Goal: Use online tool/utility: Utilize a website feature to perform a specific function

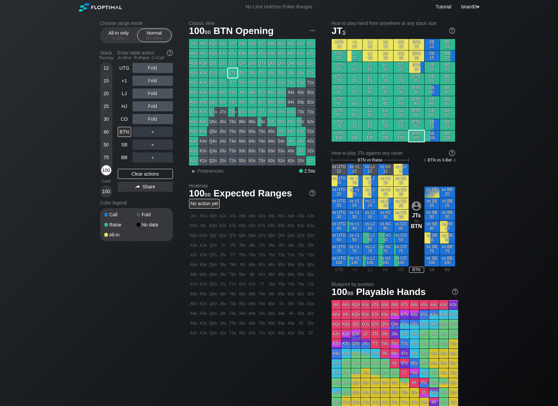
click at [104, 169] on div "100" at bounding box center [106, 170] width 10 height 10
click at [57, 154] on div "Choose range mode All-in only 5 – 12 bb Normal 12 – 100 bb Stack Tourney Enter …" at bounding box center [279, 228] width 558 height 429
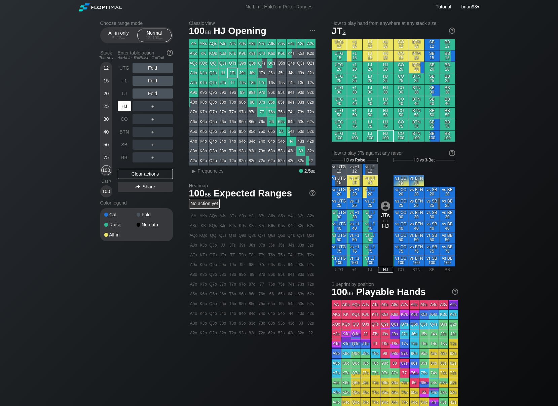
click at [126, 103] on div "HJ" at bounding box center [124, 106] width 13 height 10
click at [149, 105] on div "R ✕" at bounding box center [152, 106] width 13 height 10
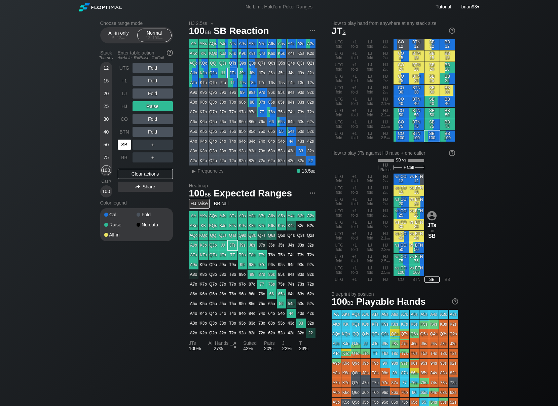
click at [126, 145] on div "SB" at bounding box center [124, 144] width 13 height 10
click at [57, 123] on div "Choose range mode All-in only 5 – 12 bb Normal 12 – 100 bb Stack Tourney Enter …" at bounding box center [279, 233] width 558 height 439
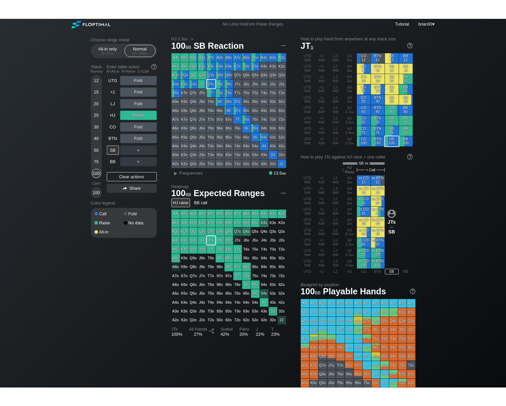
scroll to position [1, 0]
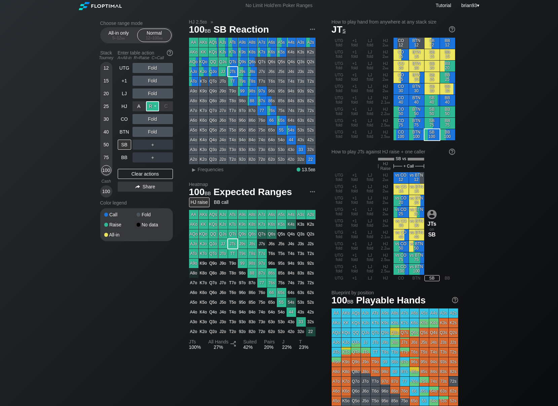
click at [156, 106] on div "R ✕" at bounding box center [152, 106] width 13 height 10
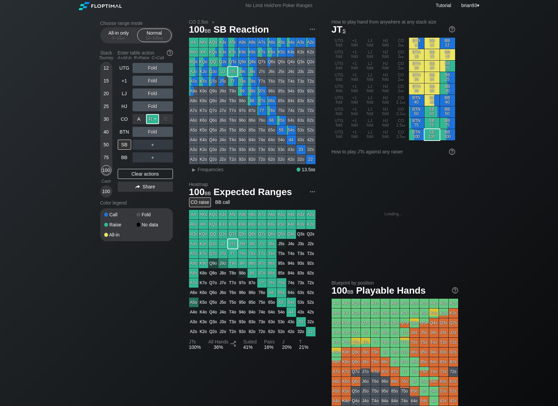
click at [153, 117] on div "R ✕" at bounding box center [152, 119] width 13 height 10
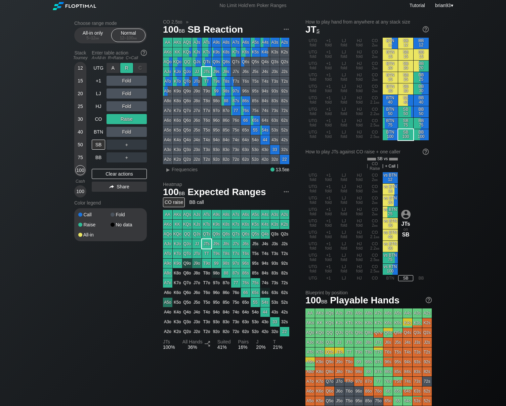
click at [128, 69] on div "R ✕" at bounding box center [126, 68] width 13 height 10
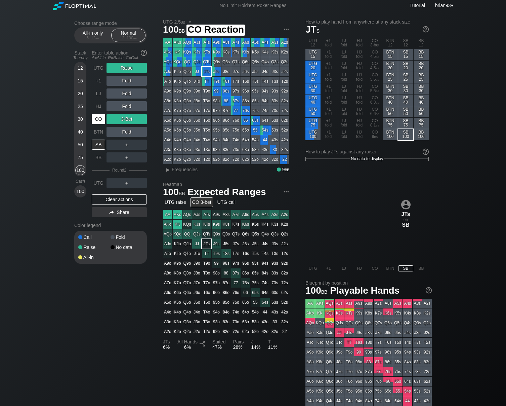
click at [94, 121] on div "CO" at bounding box center [98, 119] width 13 height 10
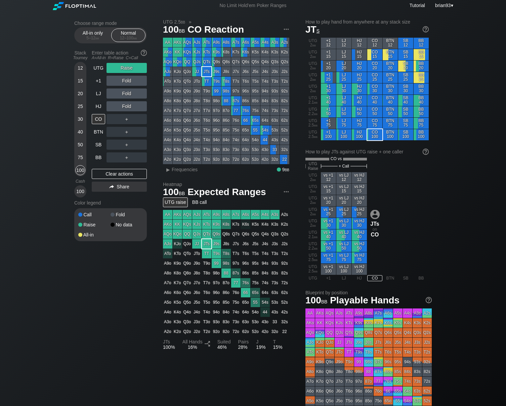
click at [466, 205] on div "Choose range mode All-in only 5 – 12 bb Normal 12 – 100 bb Stack Tourney Enter …" at bounding box center [253, 231] width 506 height 439
click at [126, 119] on div "R ✕" at bounding box center [126, 119] width 13 height 10
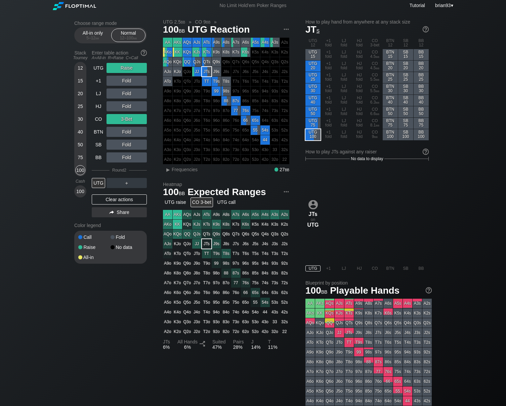
click at [233, 180] on div "UTG 2.5 bb » CO 9 bb » 100 bb UTG Reaction AA AKs AQs AJs ATs A9s A8s A7s A6s A…" at bounding box center [297, 230] width 269 height 423
click at [125, 184] on div "R ✕" at bounding box center [126, 183] width 13 height 10
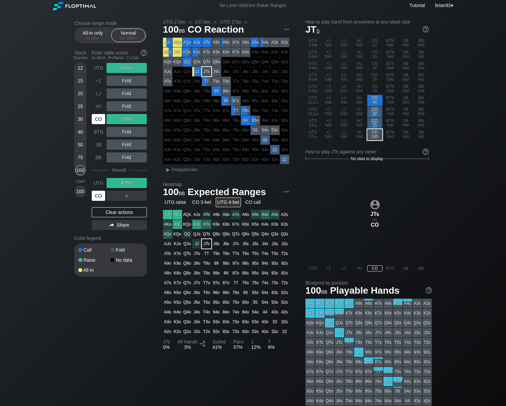
click at [95, 195] on div "CO" at bounding box center [98, 196] width 13 height 10
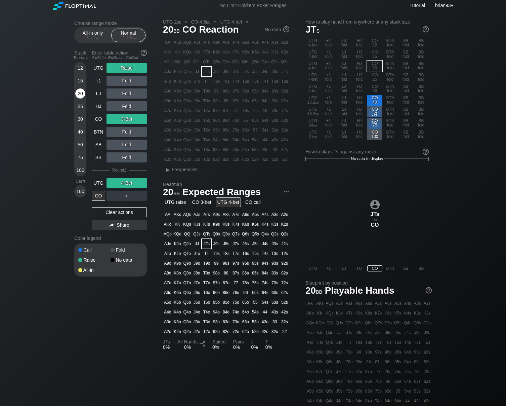
click at [80, 97] on div "20" at bounding box center [80, 93] width 10 height 10
click at [130, 68] on div "R ✕" at bounding box center [126, 68] width 13 height 10
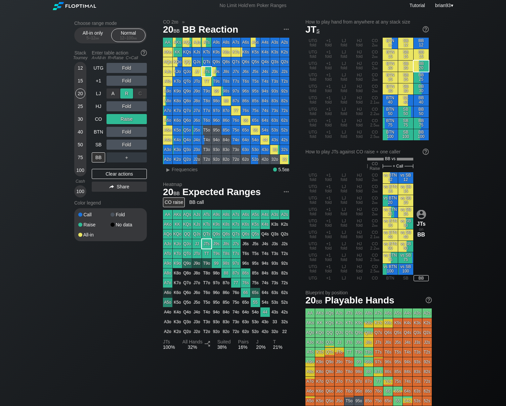
click at [125, 94] on div "R ✕" at bounding box center [126, 93] width 13 height 10
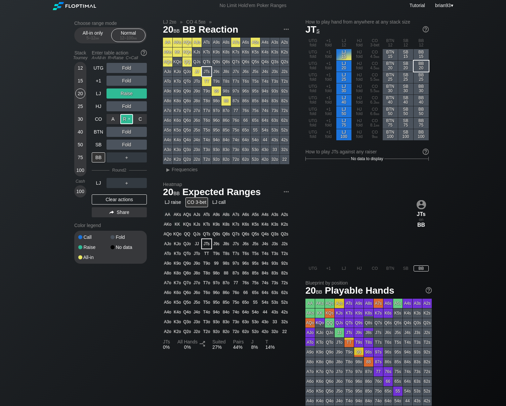
click at [128, 118] on div "R ✕" at bounding box center [126, 119] width 13 height 10
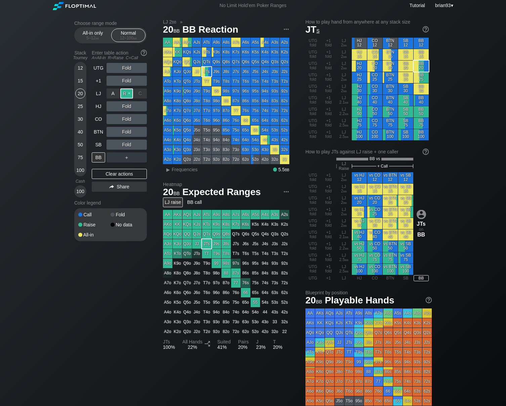
click at [128, 92] on div "R ✕" at bounding box center [126, 93] width 13 height 10
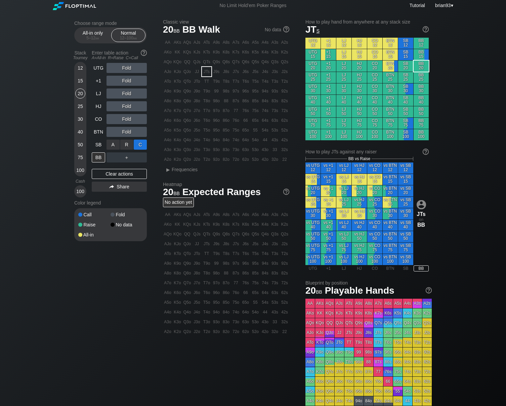
click at [136, 146] on div "C ✕" at bounding box center [140, 144] width 13 height 10
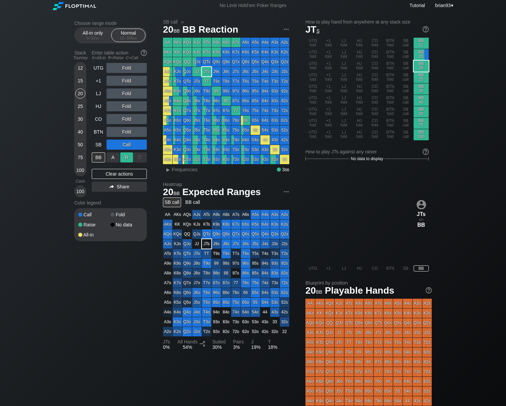
click at [123, 157] on div "R ✕" at bounding box center [126, 157] width 13 height 10
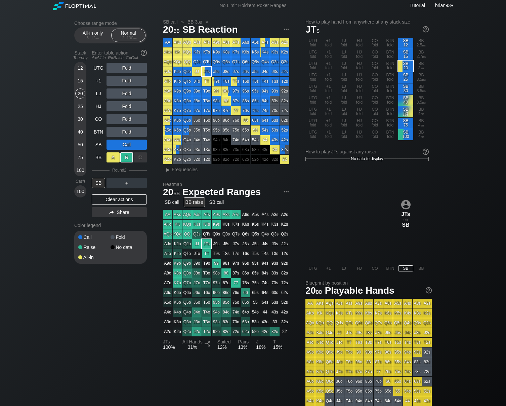
click at [111, 159] on div "A ✕" at bounding box center [113, 157] width 13 height 10
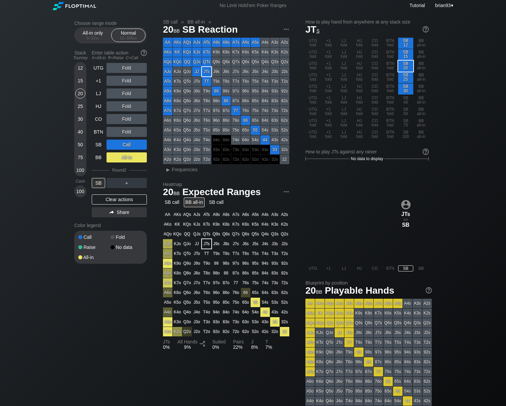
click at [50, 164] on div "Choose range mode All-in only 5 – 12 bb Normal 12 – 100 bb Stack Tourney Enter …" at bounding box center [253, 226] width 506 height 429
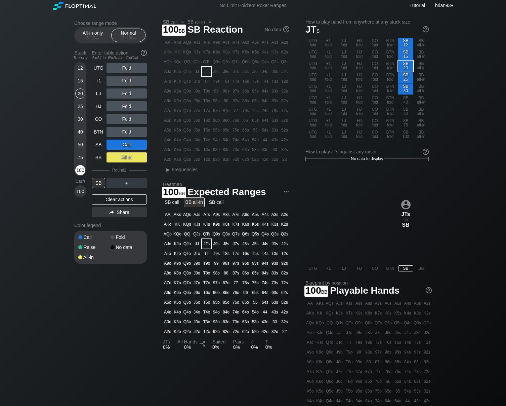
click at [83, 168] on div "100" at bounding box center [80, 170] width 10 height 10
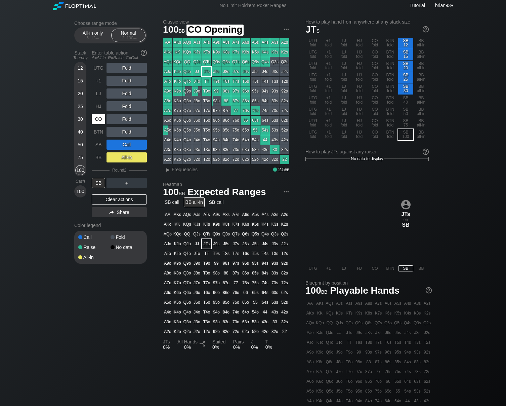
click at [99, 121] on div "CO" at bounding box center [98, 119] width 13 height 10
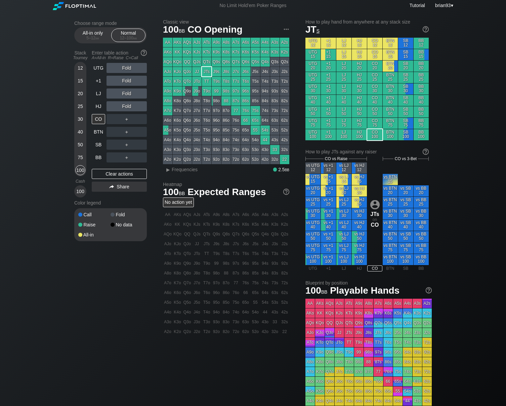
click at [53, 111] on div "Choose range mode All-in only 5 – 12 bb Normal 12 – 100 bb Stack Tourney Enter …" at bounding box center [253, 226] width 506 height 429
click at [126, 131] on div "R ✕" at bounding box center [126, 132] width 13 height 10
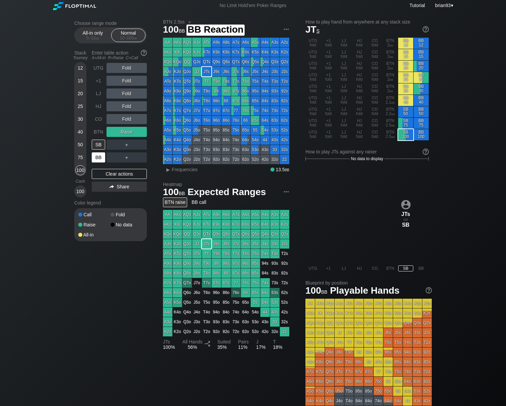
click at [95, 157] on div "BB" at bounding box center [98, 157] width 13 height 10
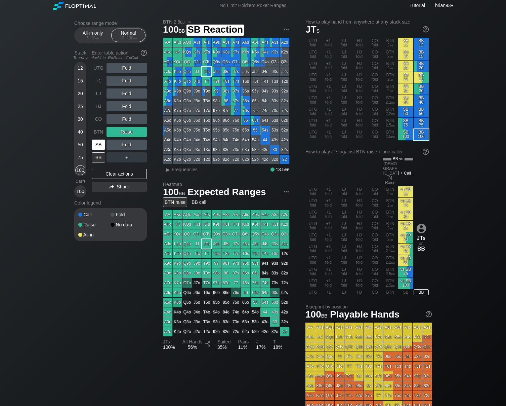
click at [94, 145] on div "SB" at bounding box center [98, 144] width 13 height 10
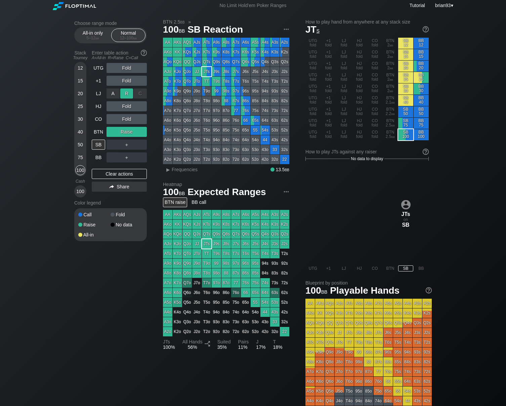
click at [130, 95] on div "R ✕" at bounding box center [126, 93] width 13 height 10
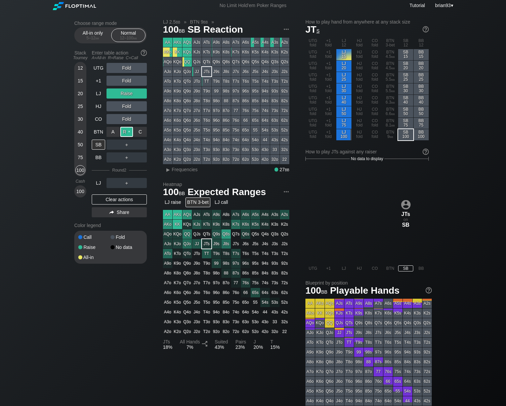
click at [127, 133] on div "R ✕" at bounding box center [126, 132] width 13 height 10
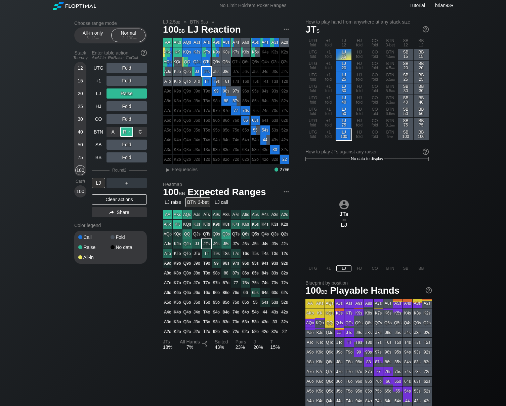
click at [128, 131] on div "R ✕" at bounding box center [126, 132] width 13 height 10
click at [101, 185] on div "LJ" at bounding box center [98, 183] width 13 height 10
click at [33, 64] on div "Choose range mode All-in only 5 – 12 bb Normal 12 – 100 bb Stack Tourney Enter …" at bounding box center [253, 226] width 506 height 429
click at [27, 81] on div "Choose range mode All-in only 5 – 12 bb Normal 12 – 100 bb Stack Tourney Enter …" at bounding box center [253, 226] width 506 height 429
click at [41, 143] on div "Choose range mode All-in only 5 – 12 bb Normal 12 – 100 bb Stack Tourney Enter …" at bounding box center [253, 226] width 506 height 429
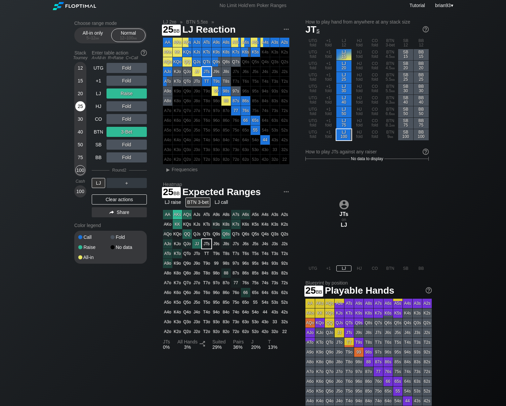
click at [81, 106] on div "25" at bounding box center [80, 106] width 10 height 10
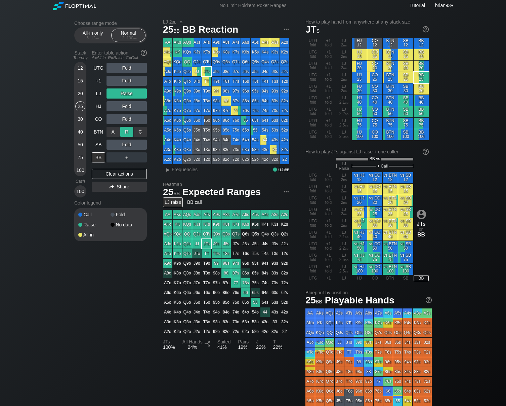
click at [130, 130] on div "R ✕" at bounding box center [126, 132] width 13 height 10
click at [82, 104] on div "25" at bounding box center [80, 106] width 10 height 10
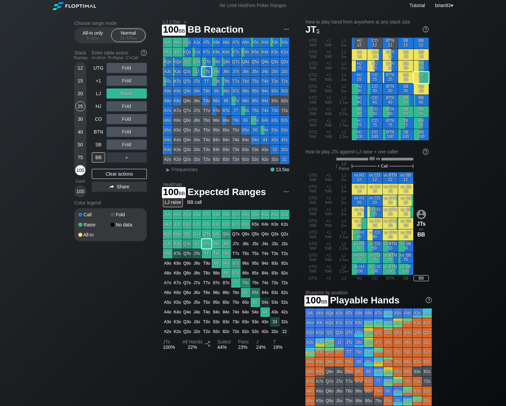
click at [78, 169] on div "100" at bounding box center [80, 170] width 10 height 10
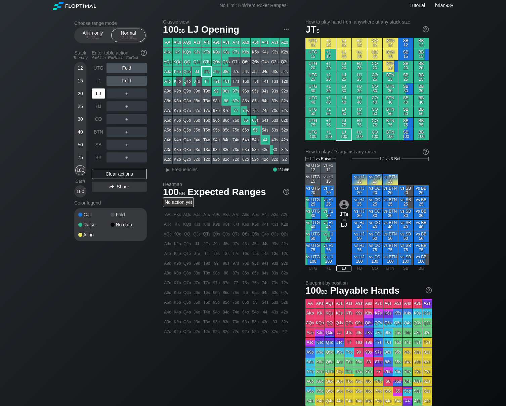
click at [99, 95] on div "LJ" at bounding box center [98, 93] width 13 height 10
